Goal: Answer question/provide support: Share knowledge or assist other users

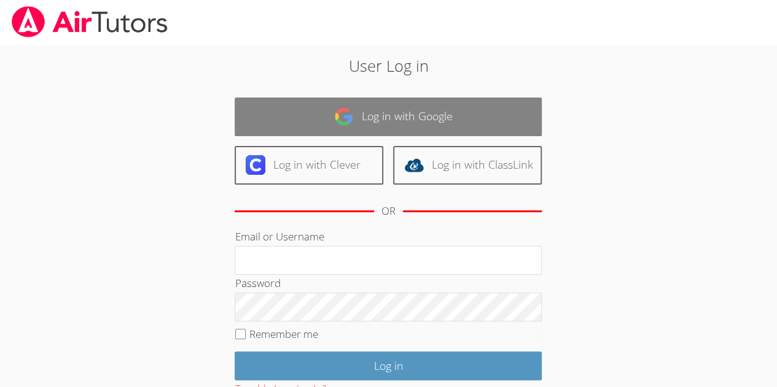
click at [360, 106] on link "Log in with Google" at bounding box center [388, 117] width 307 height 39
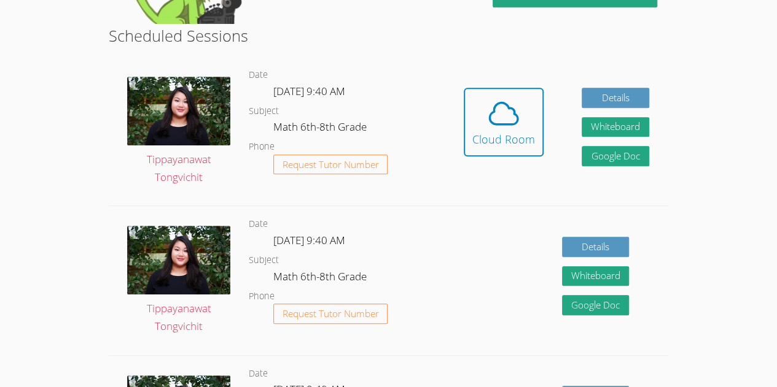
scroll to position [301, 0]
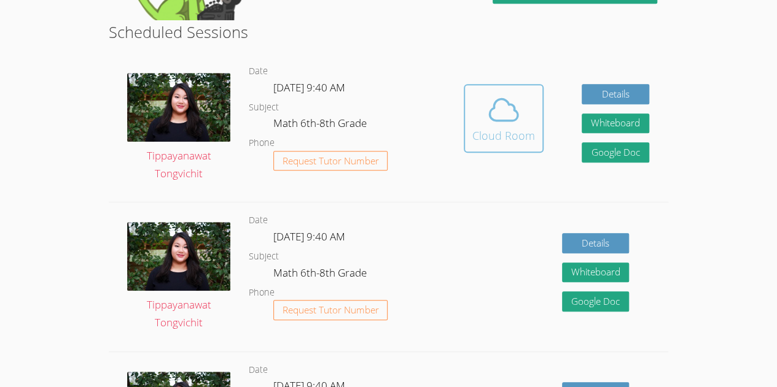
click at [524, 109] on span at bounding box center [503, 110] width 63 height 34
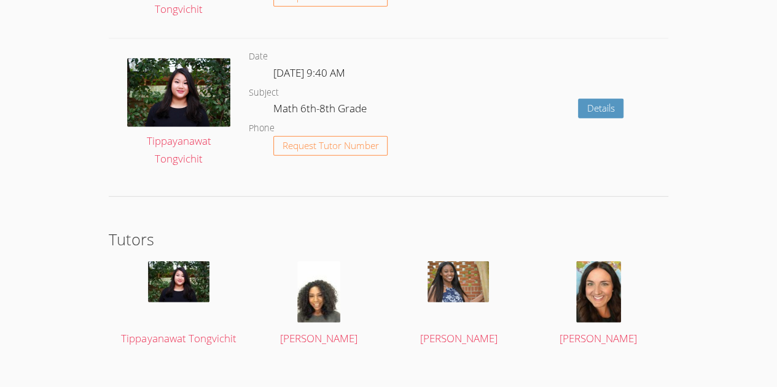
scroll to position [1671, 0]
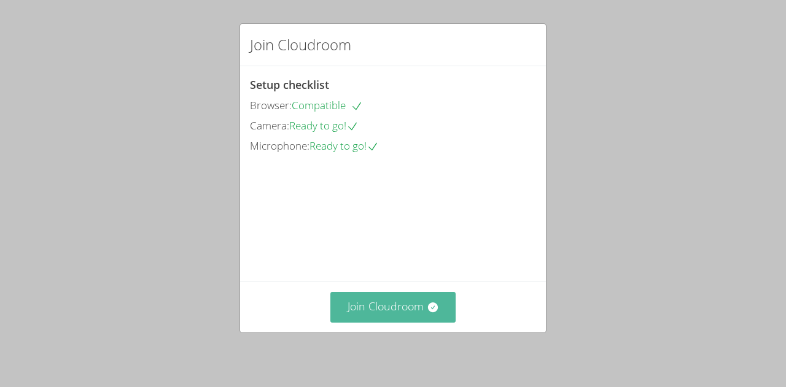
click at [418, 316] on button "Join Cloudroom" at bounding box center [393, 307] width 126 height 30
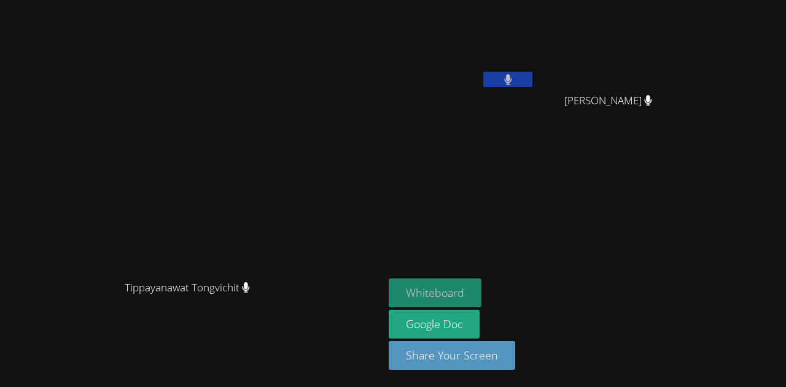
click at [481, 292] on button "Whiteboard" at bounding box center [435, 293] width 93 height 29
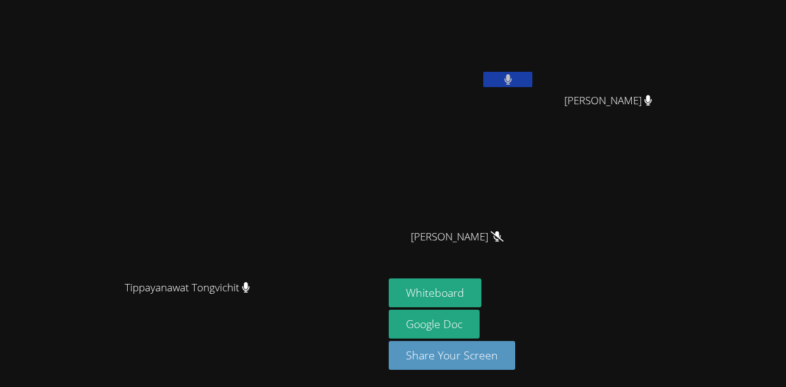
click at [511, 80] on icon at bounding box center [507, 79] width 7 height 10
click at [515, 80] on icon at bounding box center [508, 79] width 13 height 10
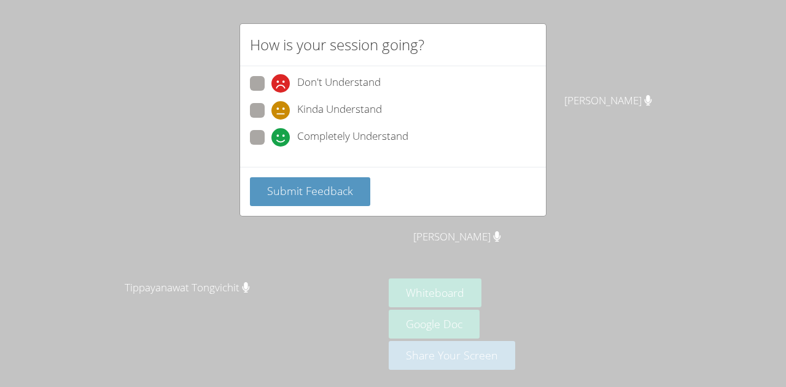
click at [271, 120] on span at bounding box center [271, 120] width 0 height 0
click at [271, 112] on input "Kinda Understand" at bounding box center [276, 108] width 10 height 10
radio input "true"
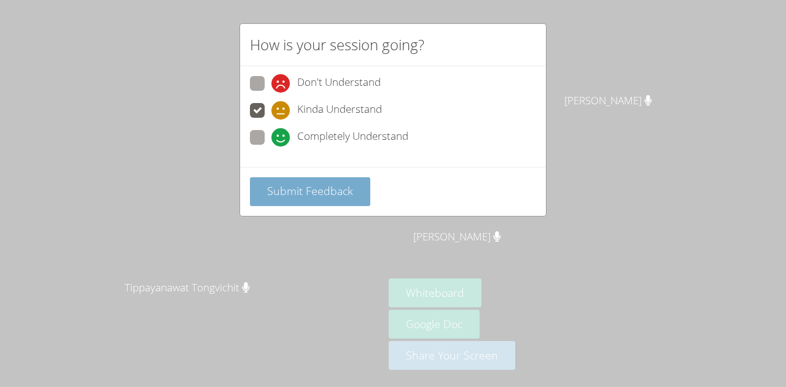
click at [317, 189] on span "Submit Feedback" at bounding box center [310, 191] width 86 height 15
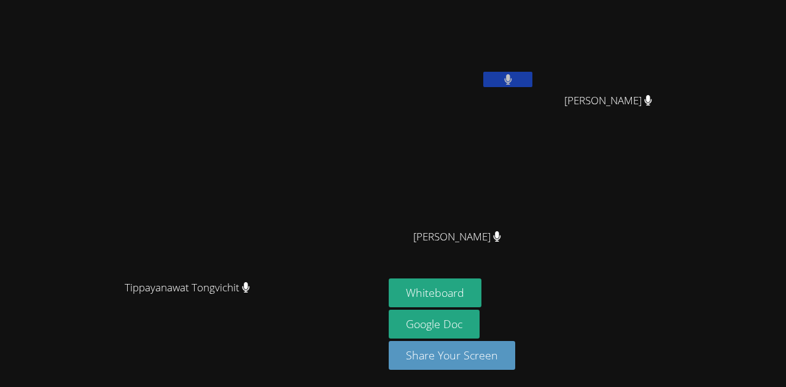
click at [532, 80] on button at bounding box center [507, 79] width 49 height 15
click at [532, 82] on button at bounding box center [507, 79] width 49 height 15
